Goal: Task Accomplishment & Management: Use online tool/utility

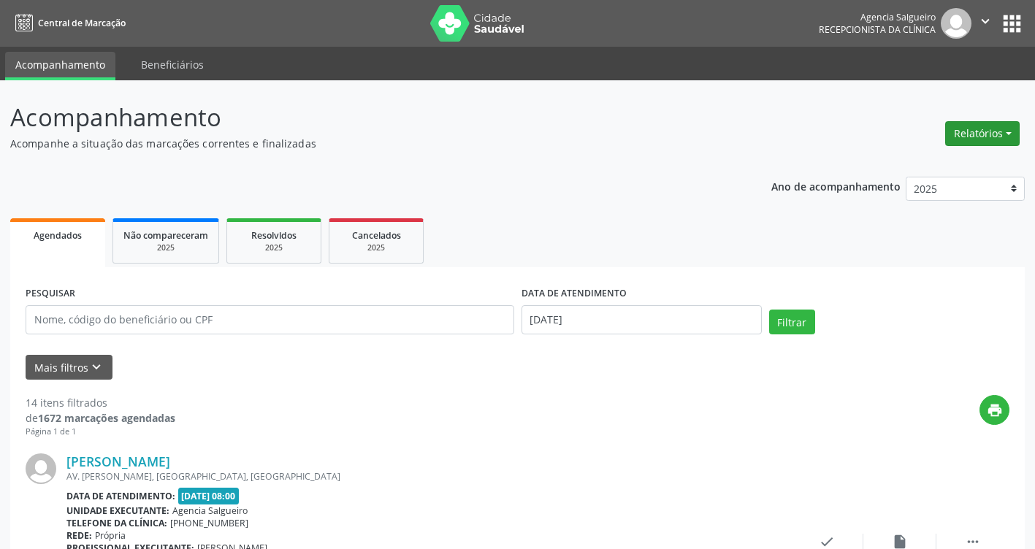
click at [1010, 134] on button "Relatórios" at bounding box center [982, 133] width 75 height 25
click at [899, 167] on link "Agendamentos" at bounding box center [941, 165] width 157 height 20
select select "7"
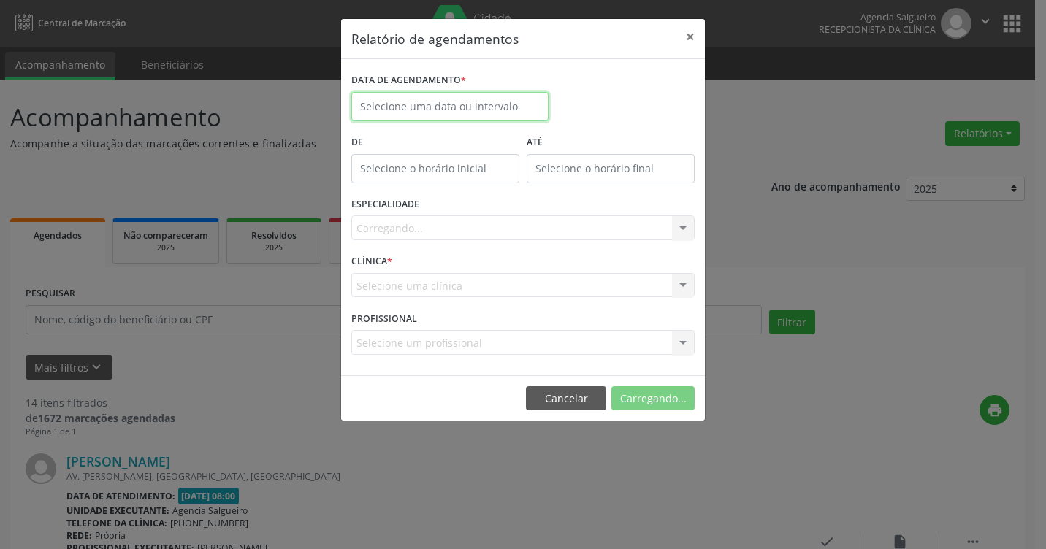
click at [430, 107] on input "text" at bounding box center [449, 106] width 197 height 29
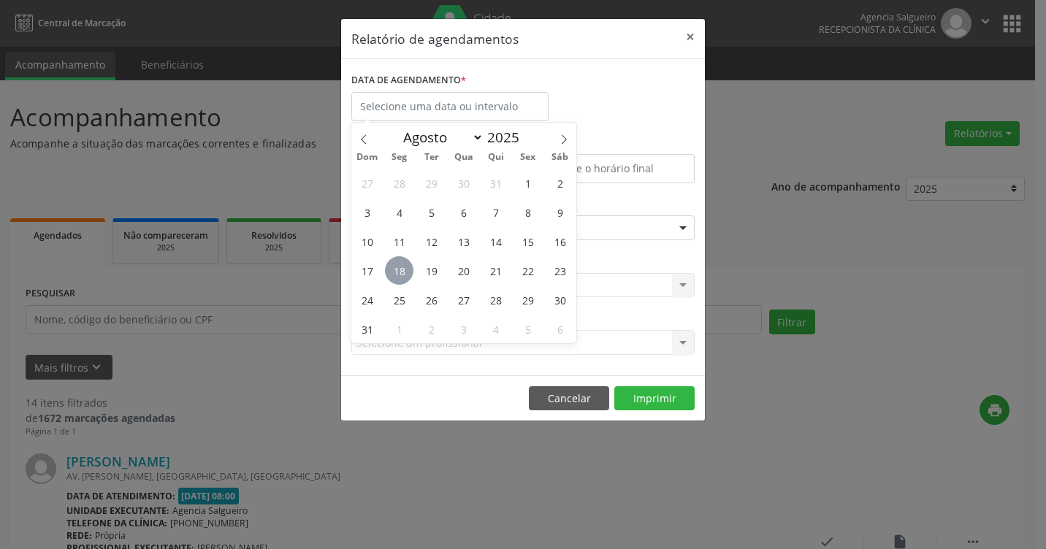
click at [408, 275] on span "18" at bounding box center [399, 270] width 28 height 28
type input "[DATE]"
click at [408, 275] on span "18" at bounding box center [399, 270] width 28 height 28
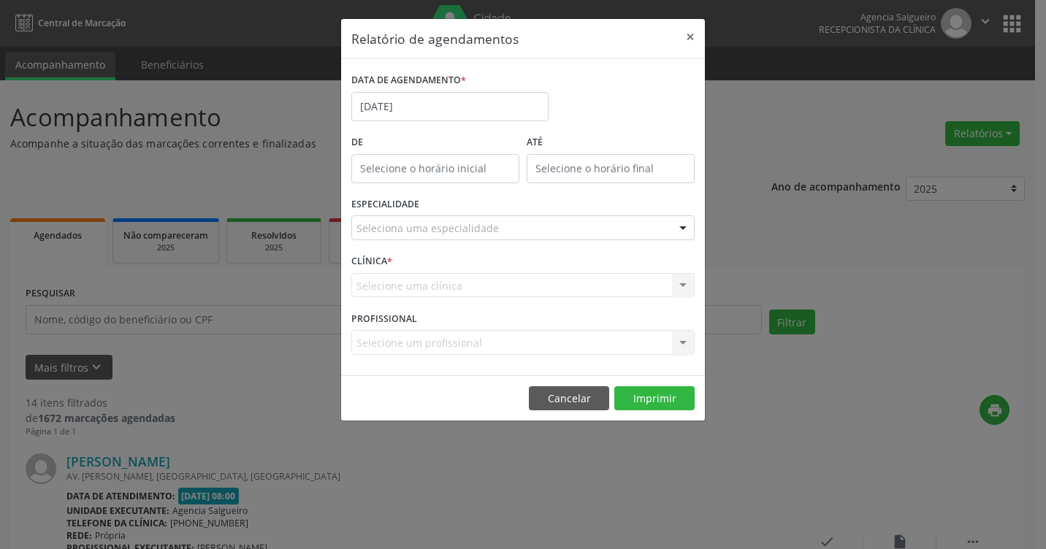
click at [682, 228] on div at bounding box center [683, 228] width 22 height 25
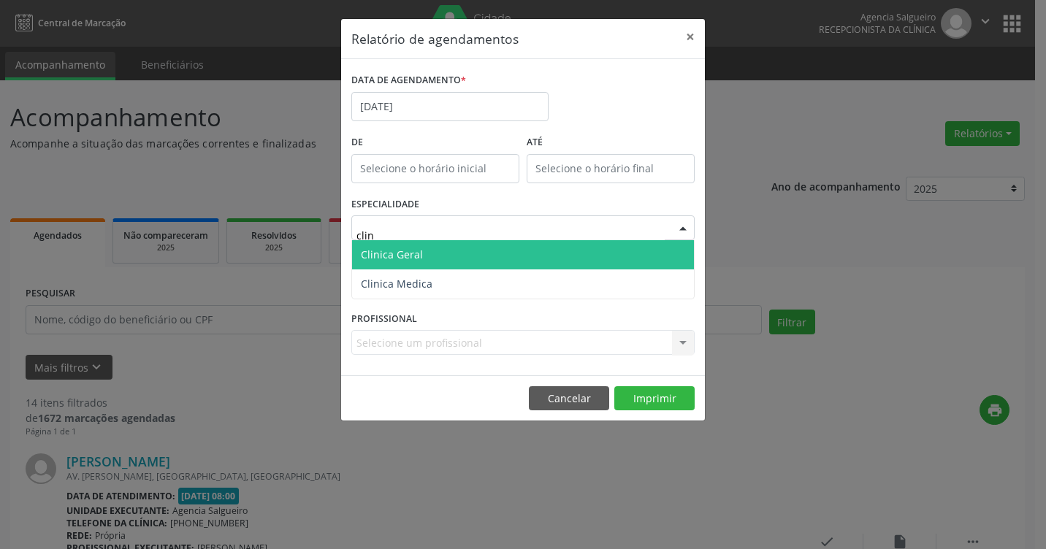
type input "clini"
click at [610, 258] on span "Clinica Geral" at bounding box center [523, 254] width 342 height 29
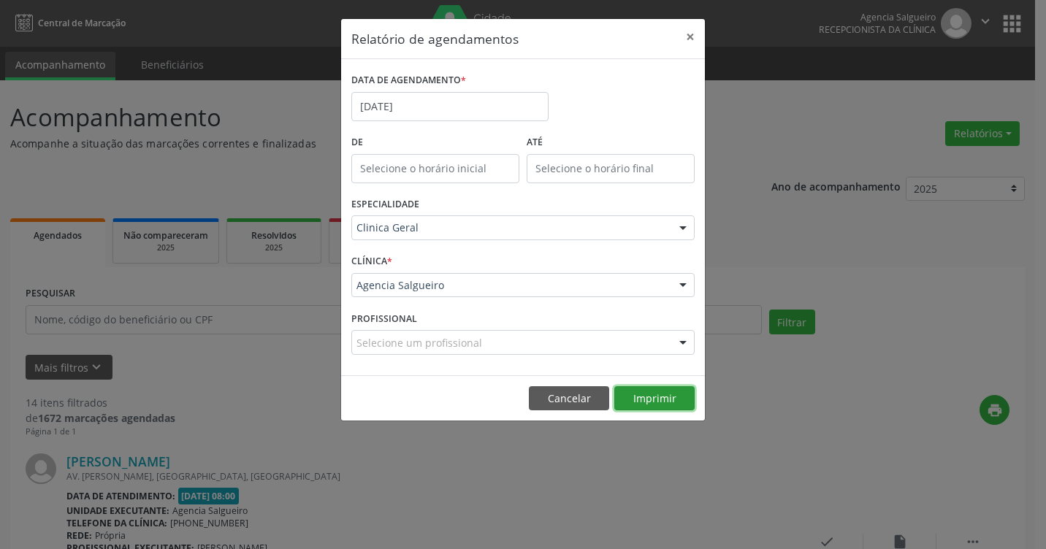
click at [665, 409] on button "Imprimir" at bounding box center [654, 398] width 80 height 25
